Goal: Transaction & Acquisition: Purchase product/service

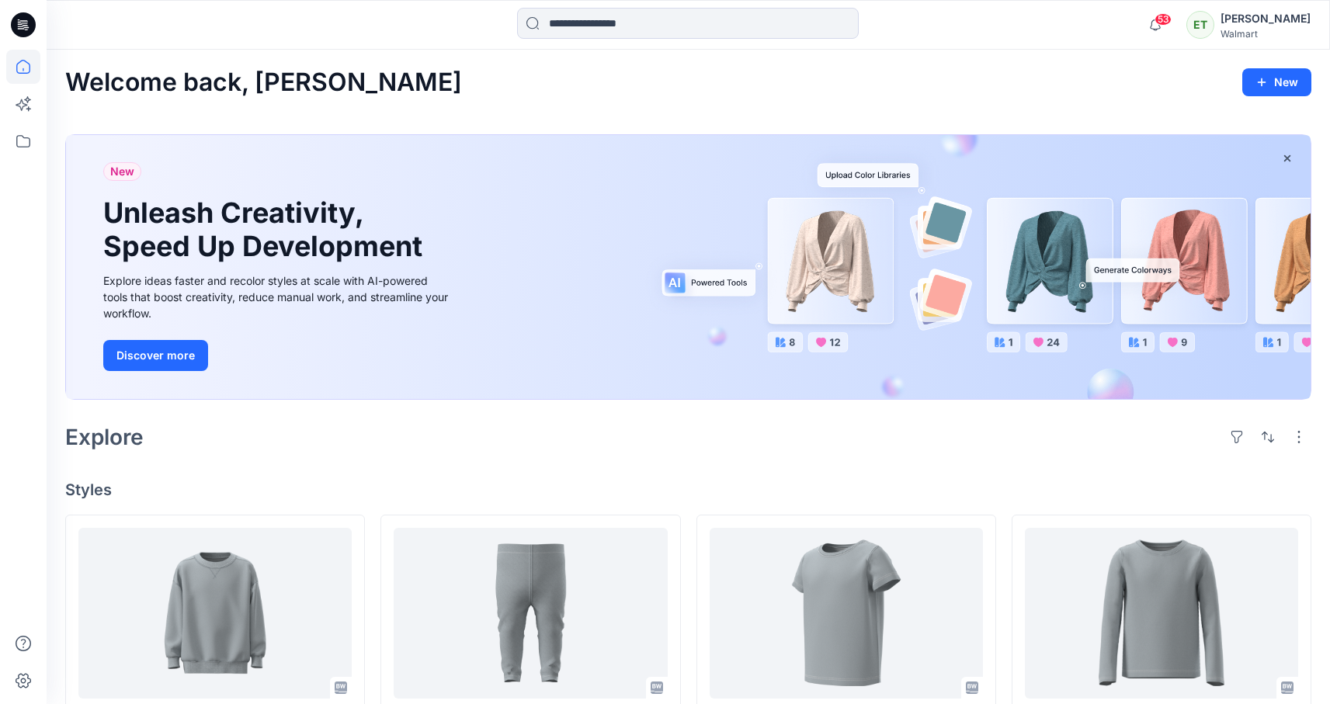
click at [439, 90] on div "Welcome back, [PERSON_NAME]" at bounding box center [688, 82] width 1246 height 29
click at [637, 31] on input at bounding box center [688, 23] width 342 height 31
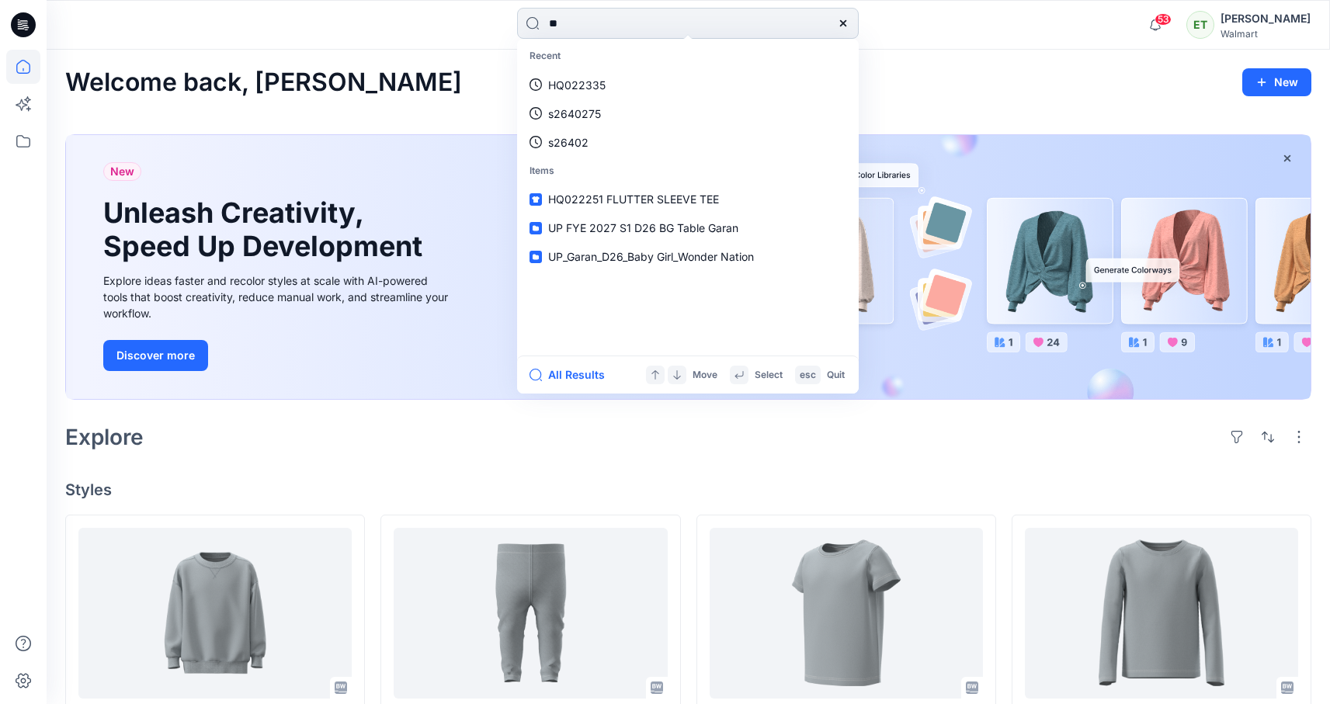
type input "*"
type input "******"
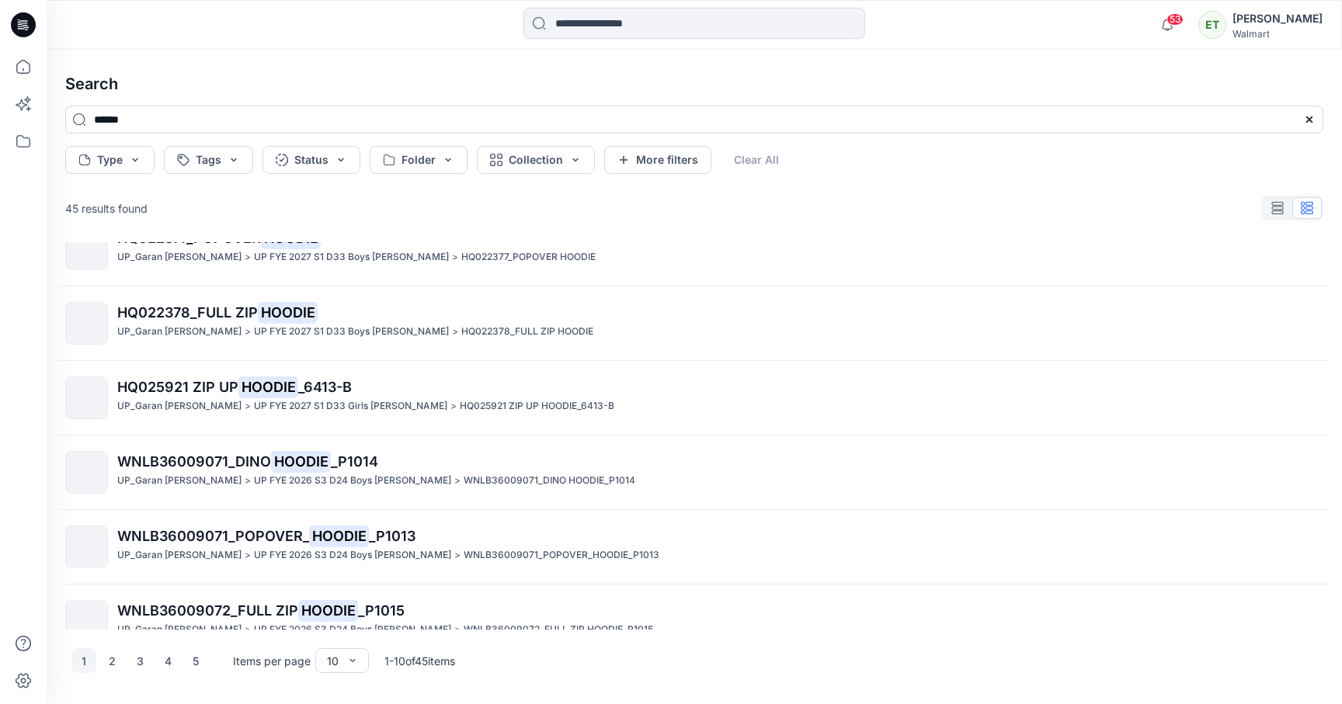
scroll to position [358, 0]
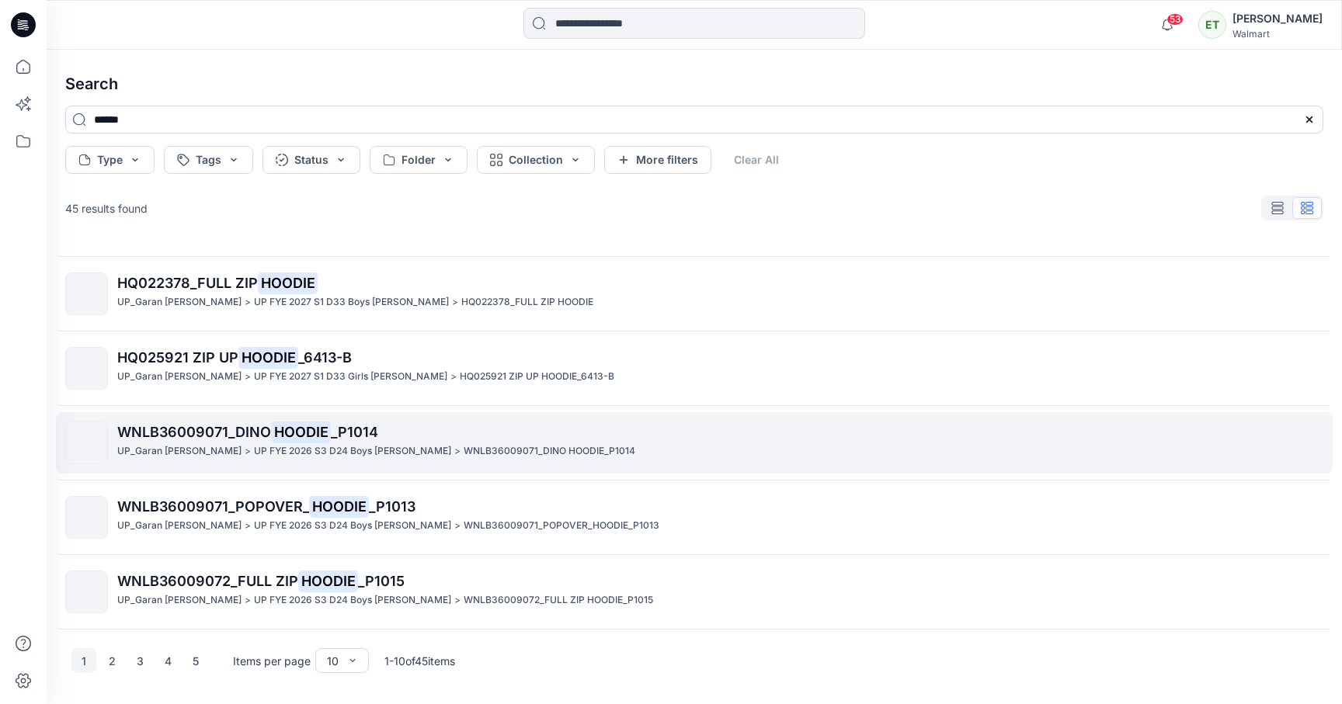
click at [313, 429] on mark "HOODIE" at bounding box center [301, 432] width 60 height 22
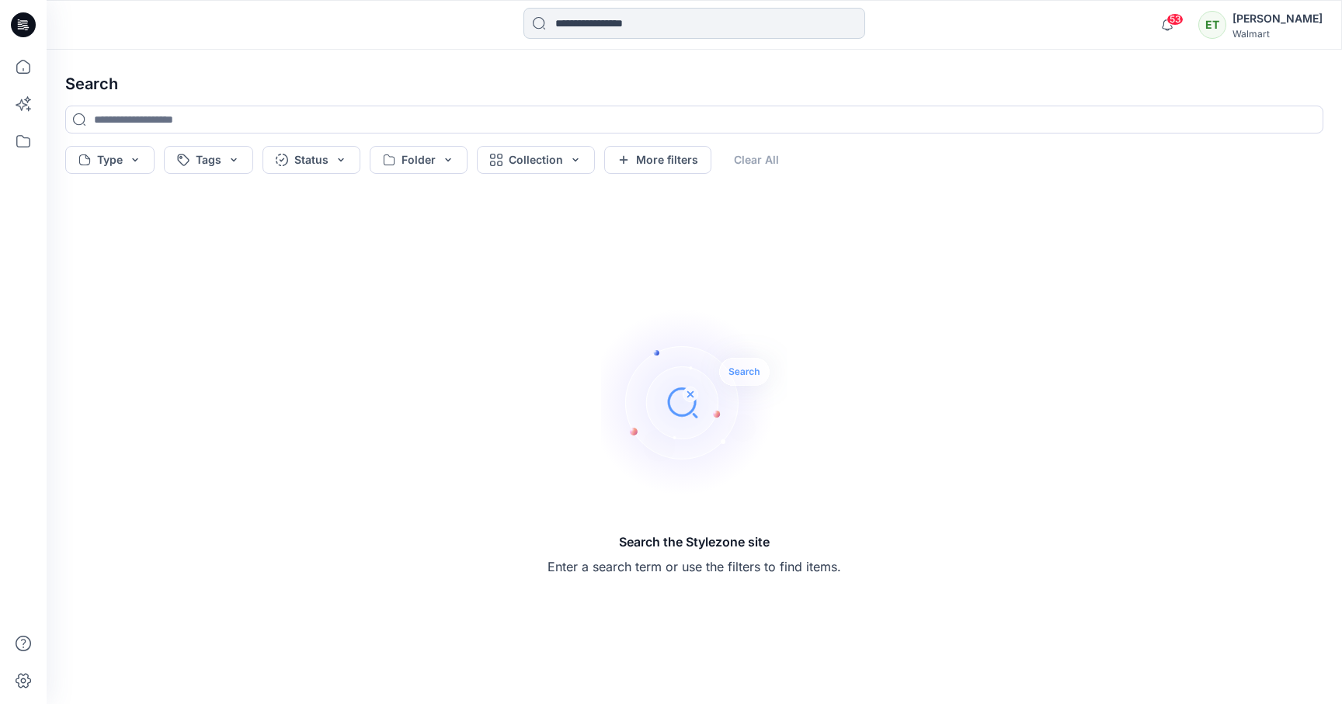
click at [649, 34] on input at bounding box center [694, 23] width 342 height 31
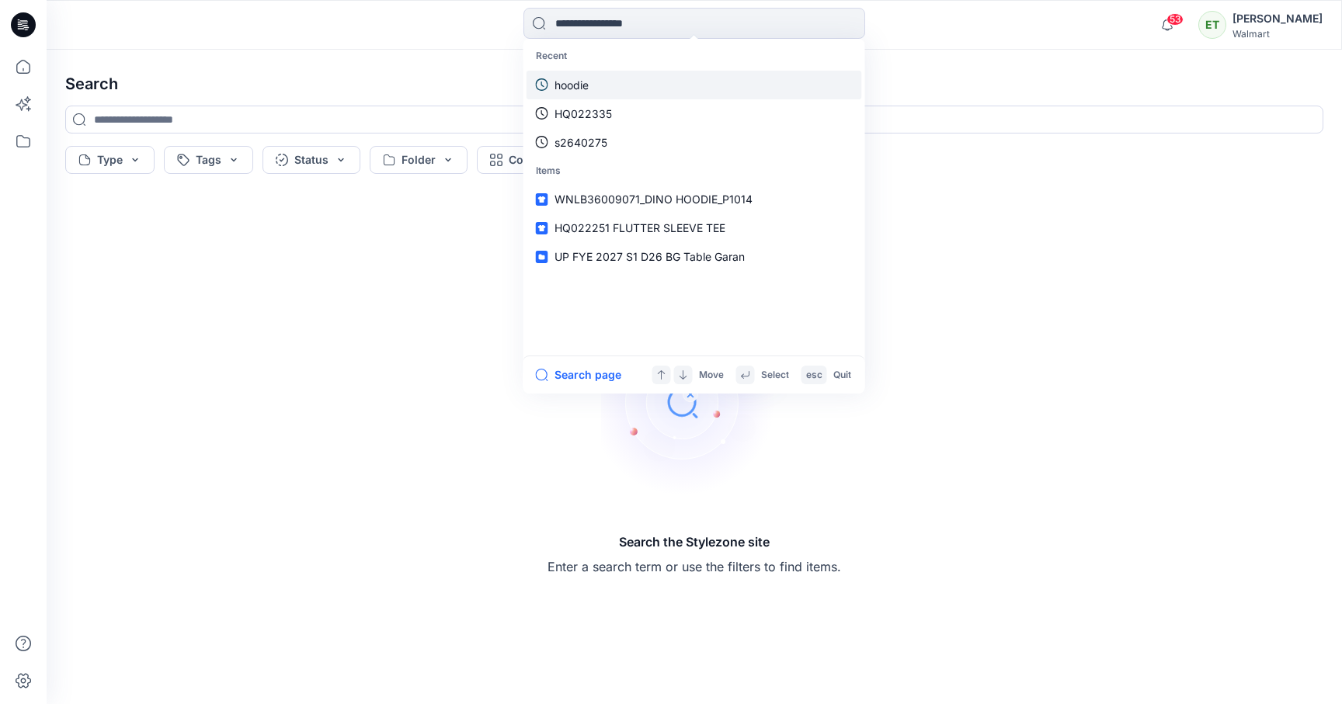
click at [596, 82] on link "hoodie" at bounding box center [693, 85] width 335 height 29
type input "******"
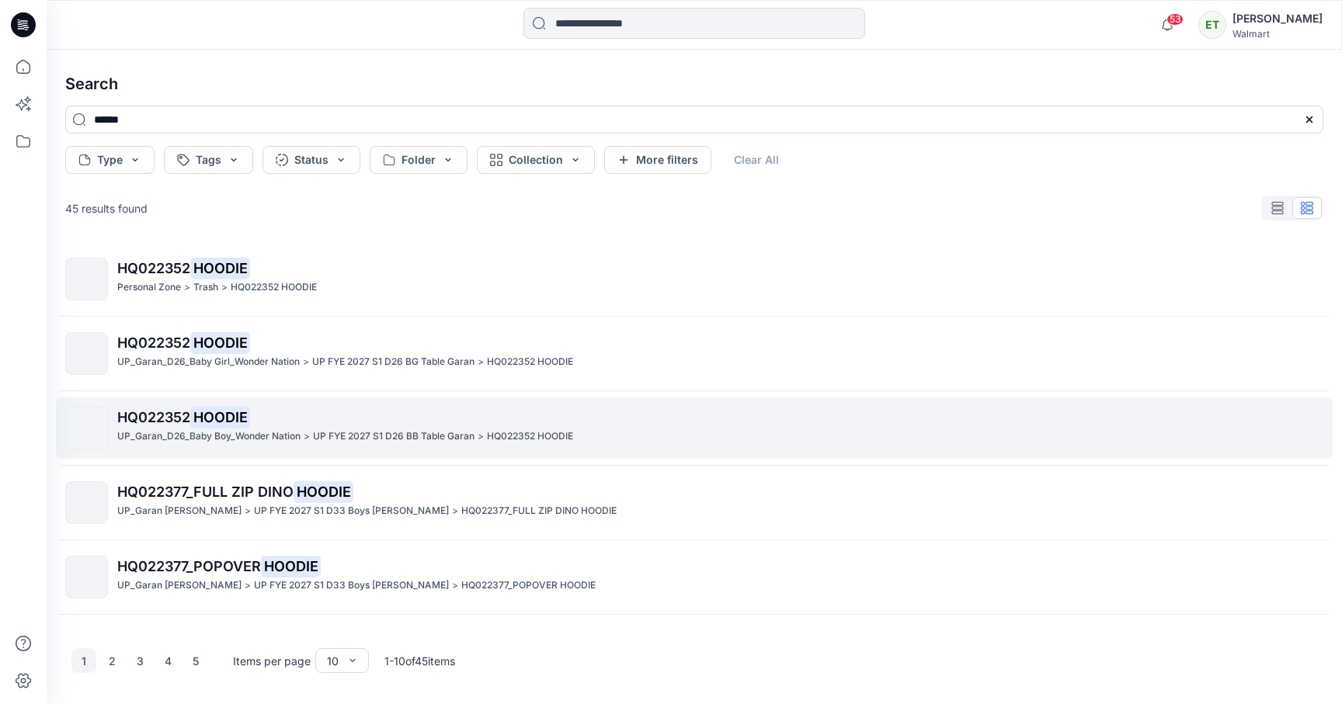
scroll to position [358, 0]
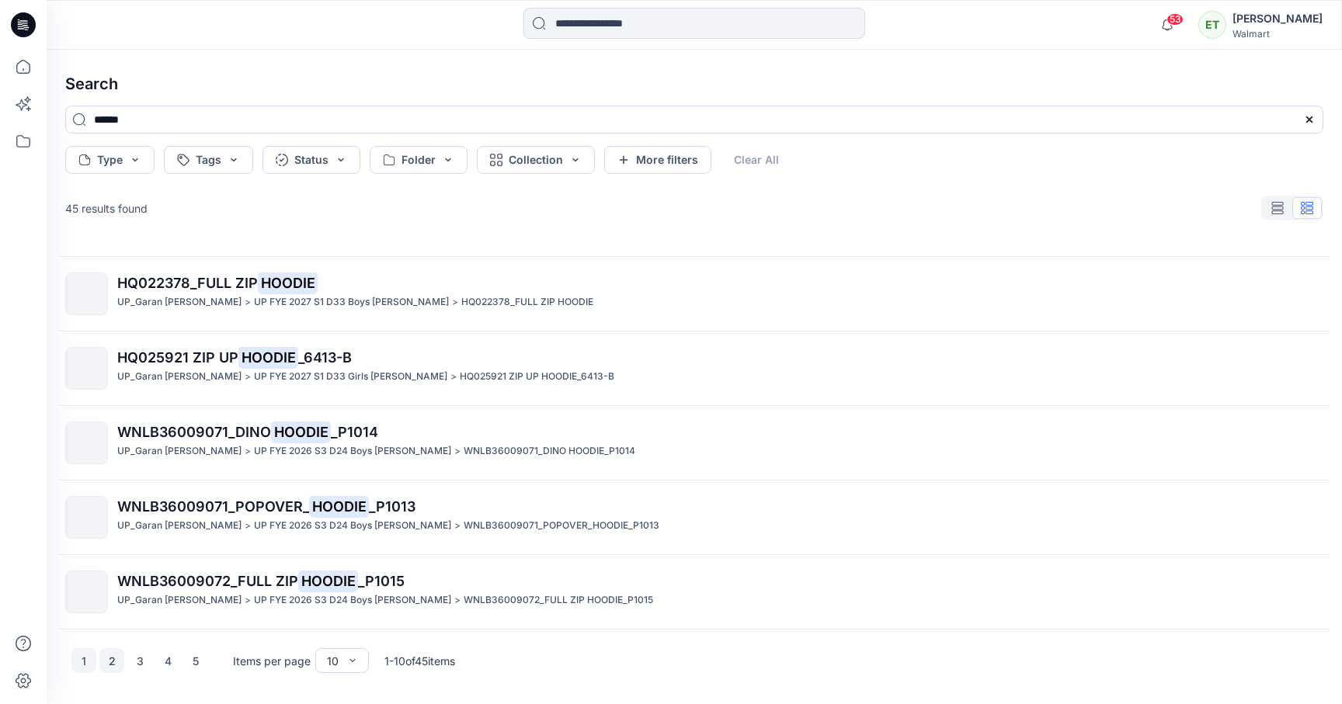
click at [116, 664] on button "2" at bounding box center [111, 660] width 25 height 25
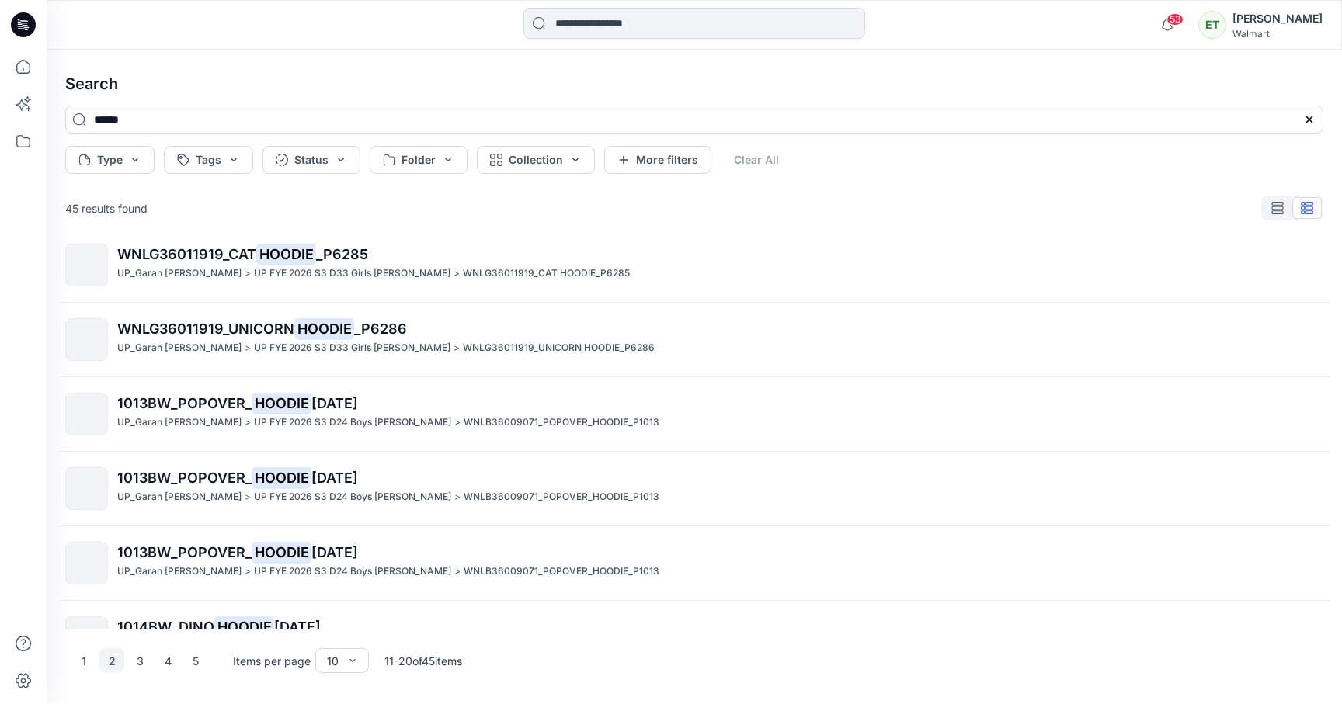
scroll to position [0, 0]
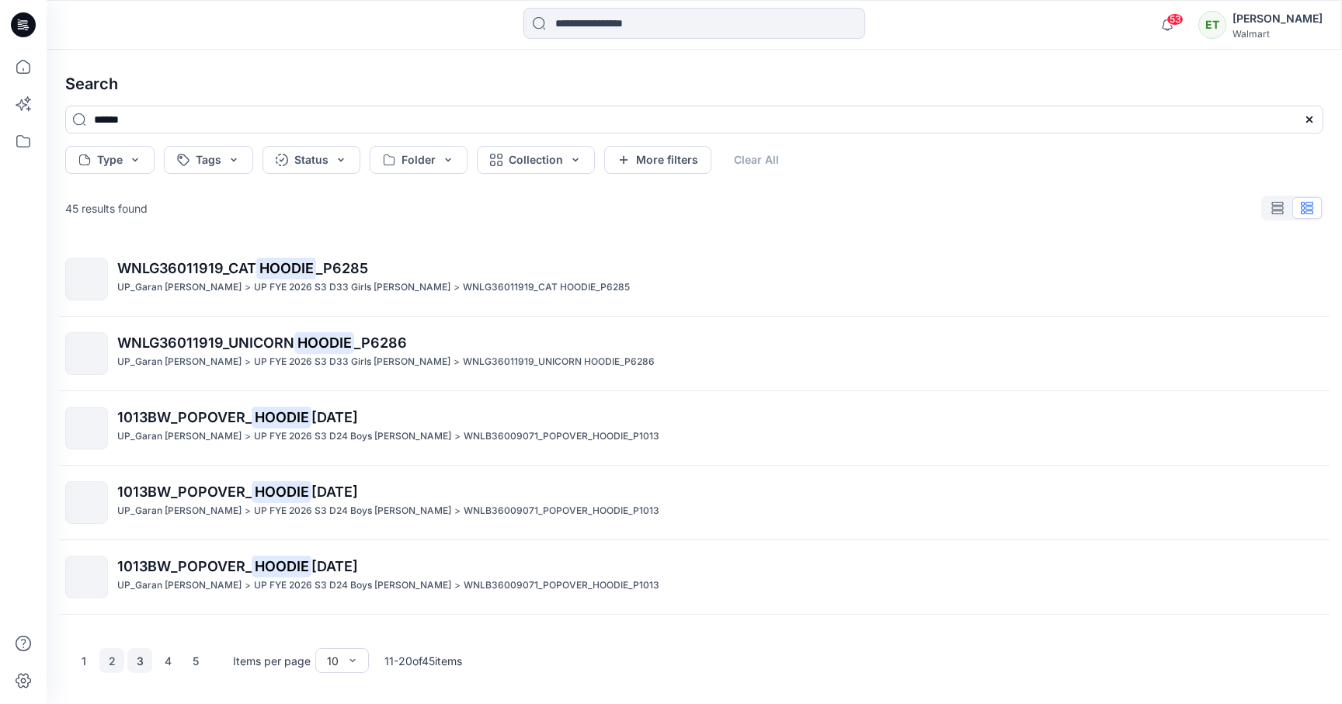
click at [144, 658] on button "3" at bounding box center [139, 660] width 25 height 25
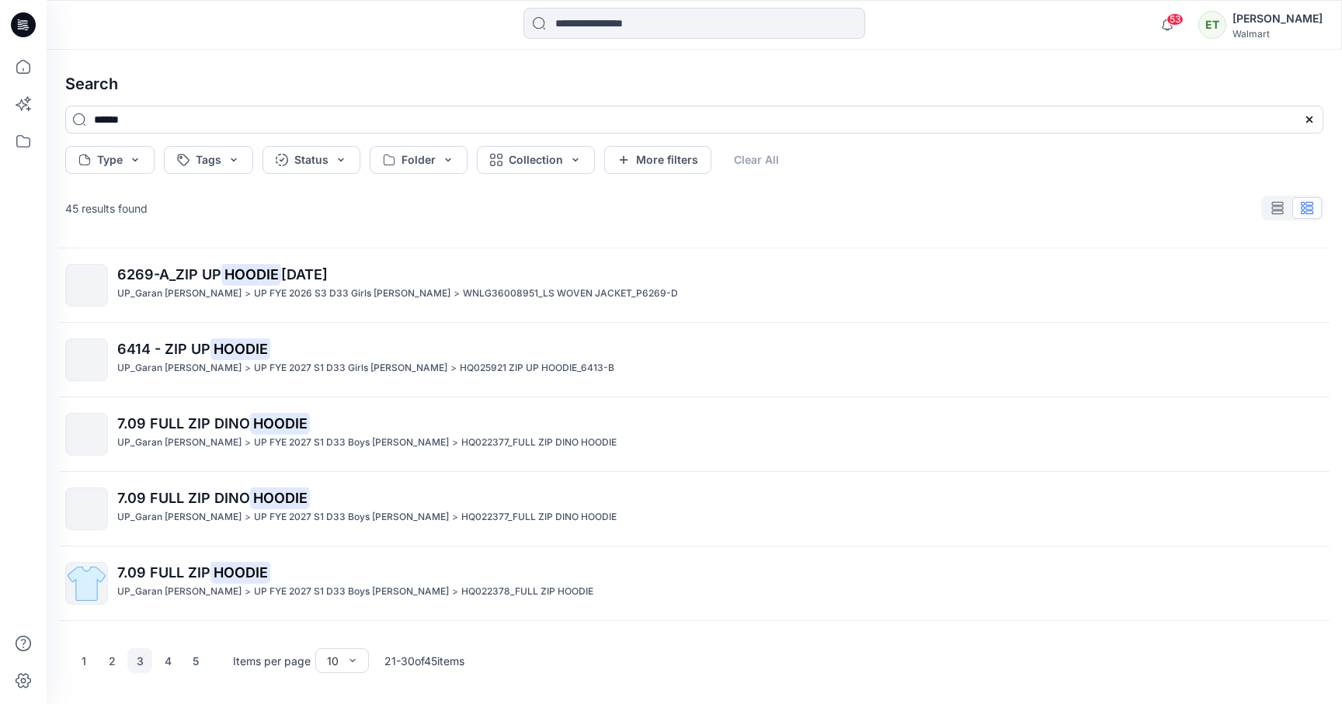
scroll to position [358, 0]
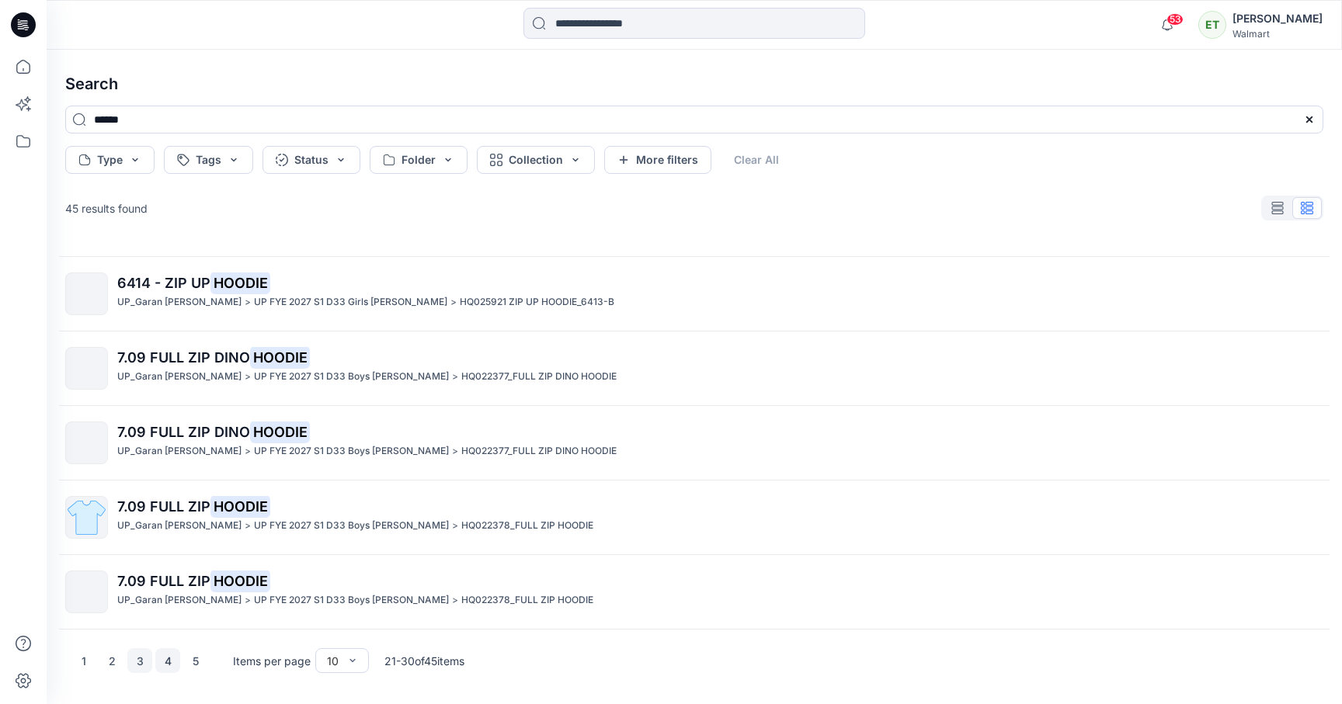
click at [166, 657] on button "4" at bounding box center [167, 660] width 25 height 25
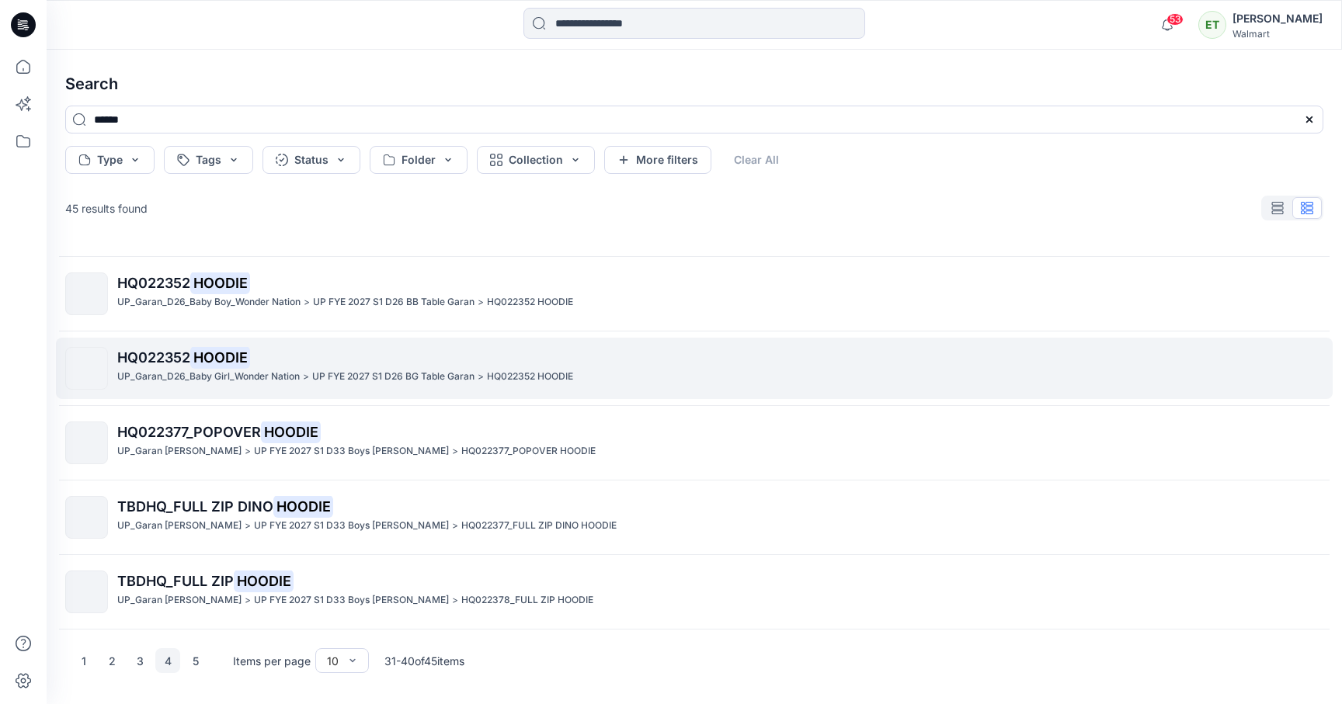
click at [269, 359] on p "HQ022352 HOODIE" at bounding box center [719, 358] width 1205 height 22
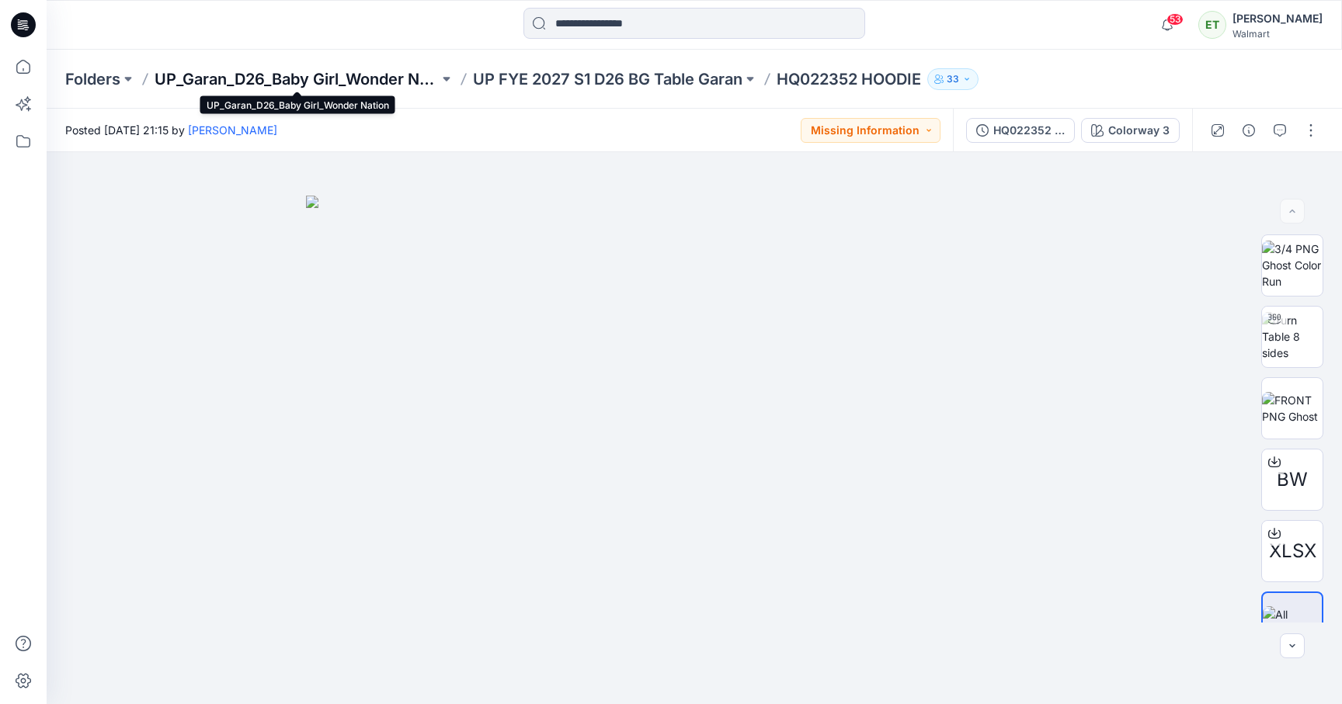
click at [352, 77] on p "UP_Garan_D26_Baby Girl_Wonder Nation" at bounding box center [297, 79] width 284 height 22
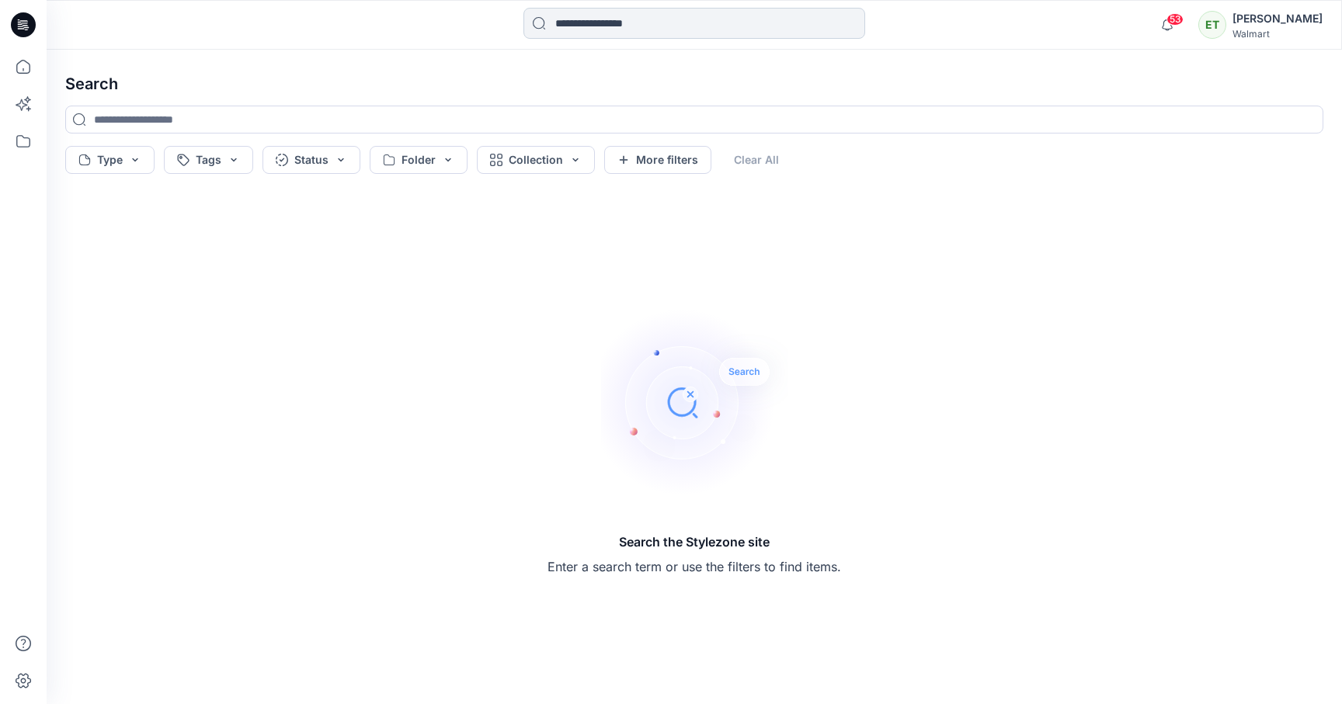
click at [614, 26] on input at bounding box center [694, 23] width 342 height 31
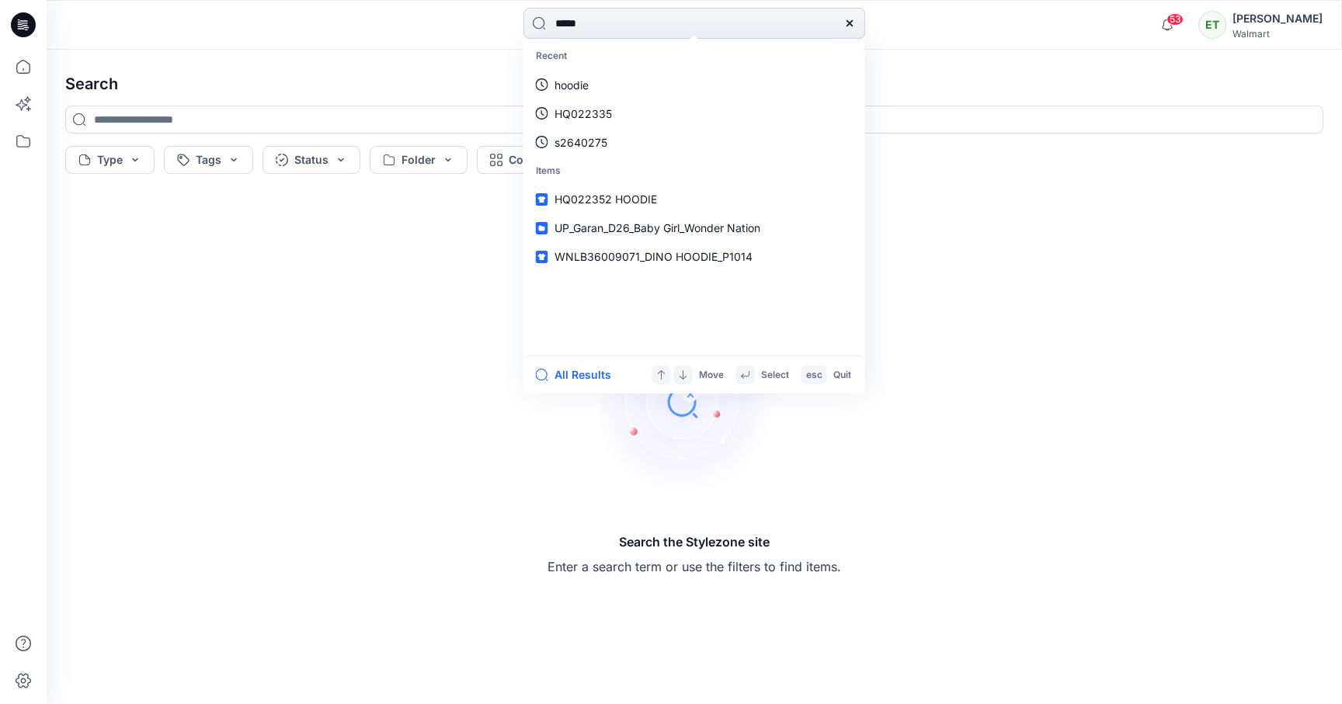
type input "******"
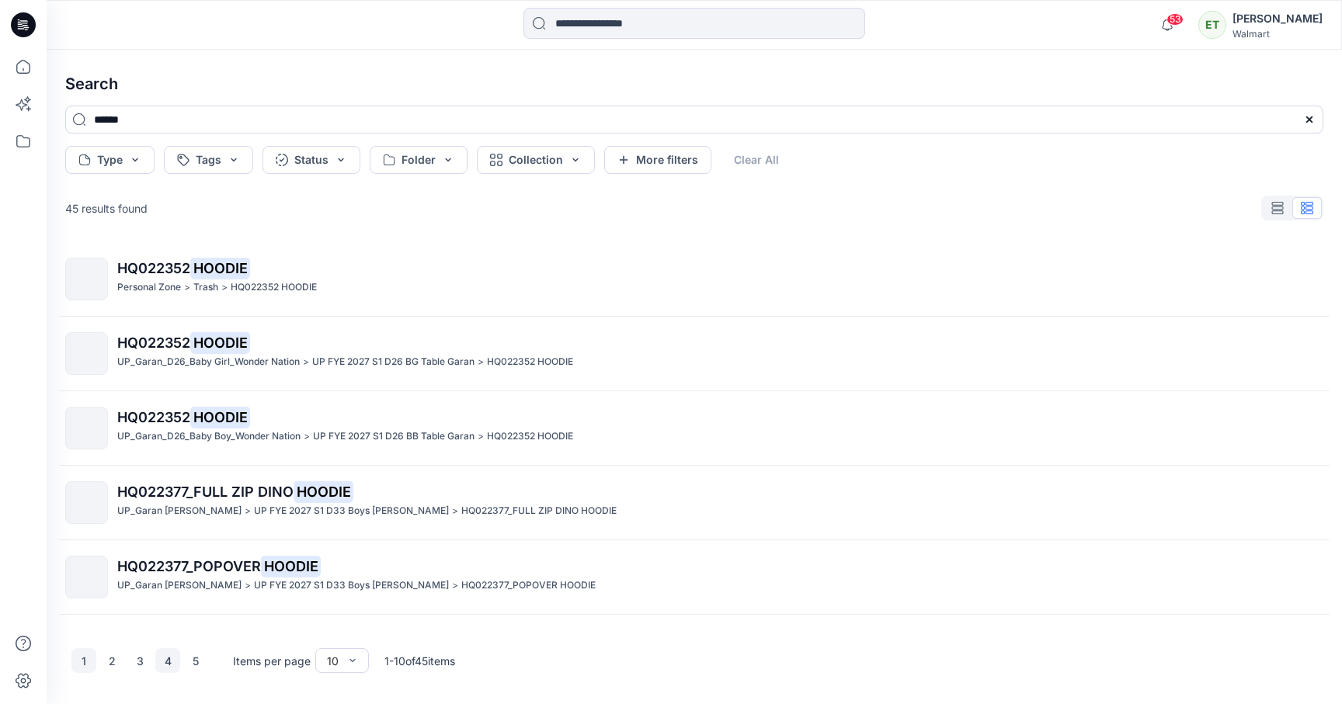
click at [168, 655] on button "4" at bounding box center [167, 660] width 25 height 25
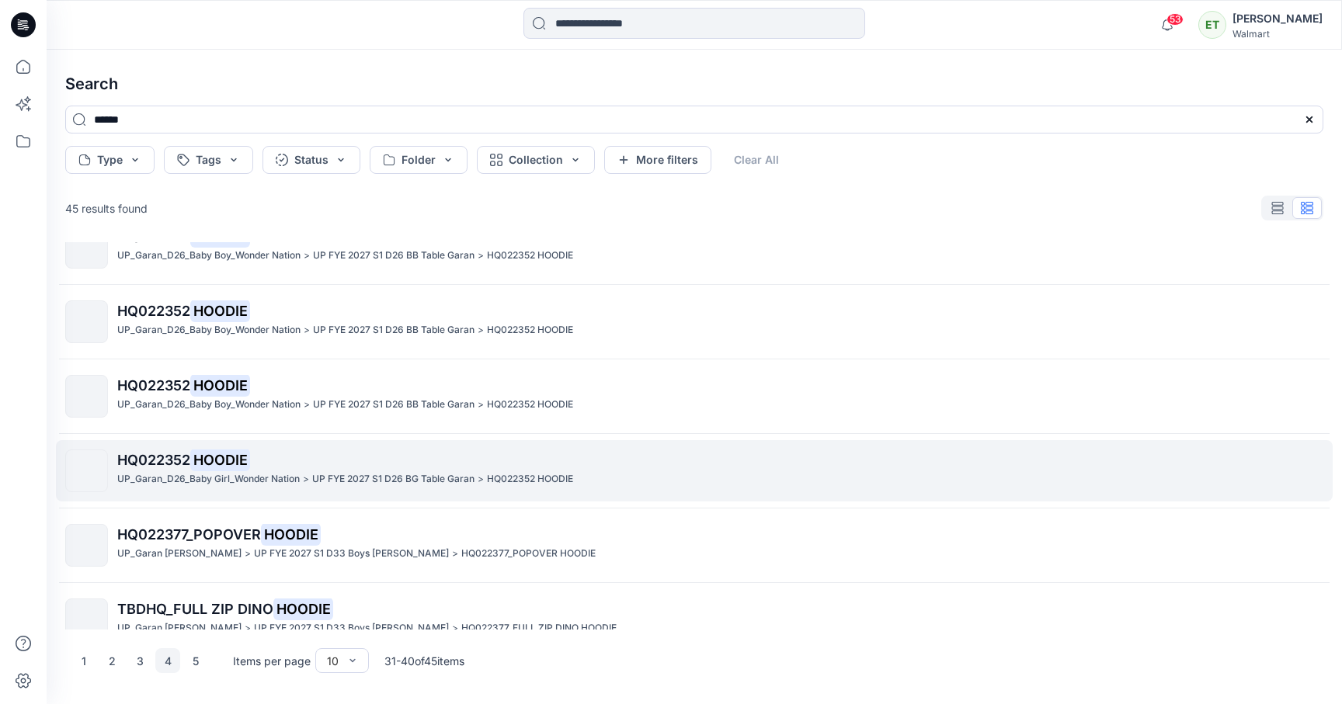
scroll to position [358, 0]
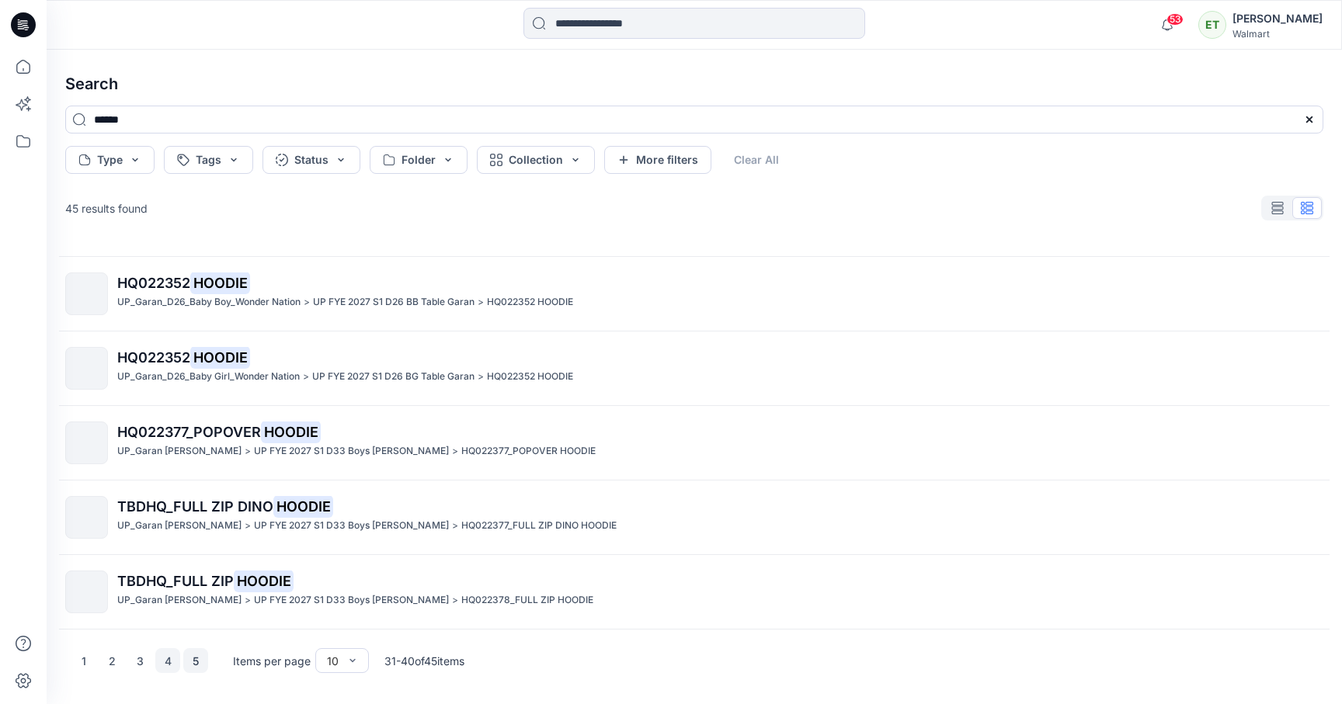
click at [195, 669] on button "5" at bounding box center [195, 660] width 25 height 25
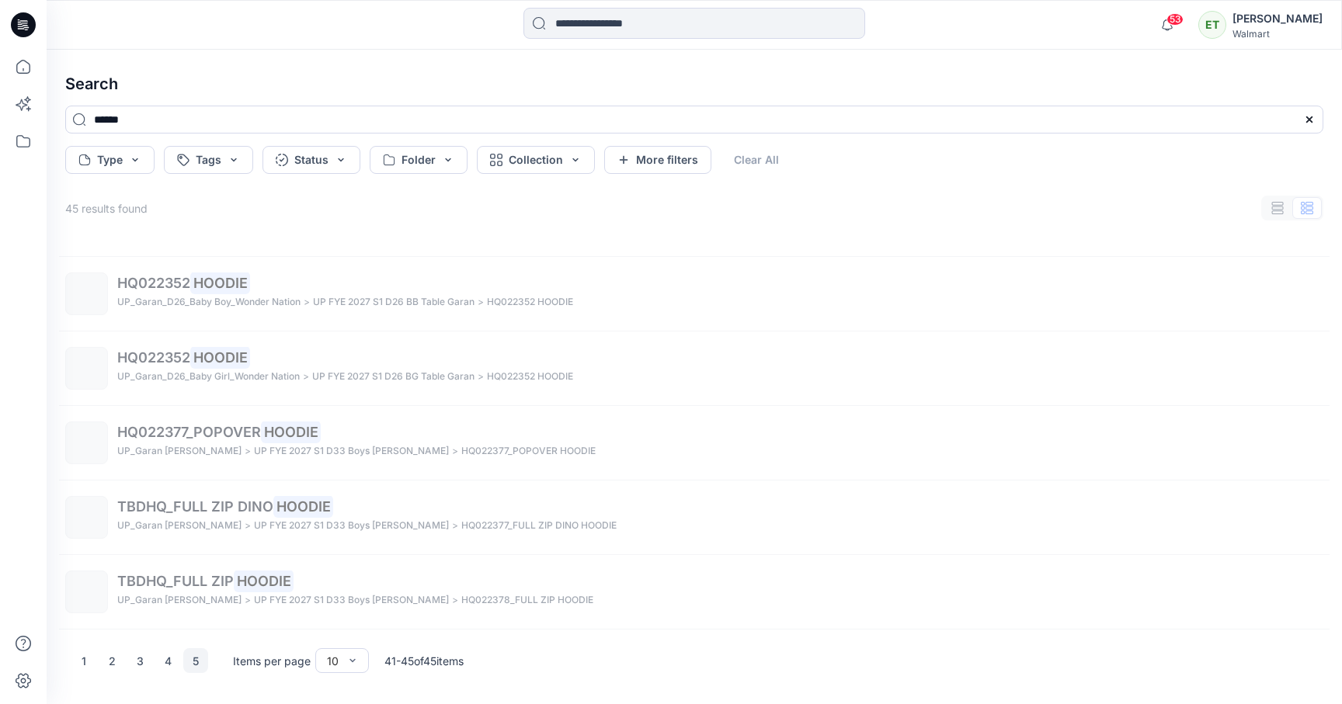
scroll to position [0, 0]
